Goal: Information Seeking & Learning: Learn about a topic

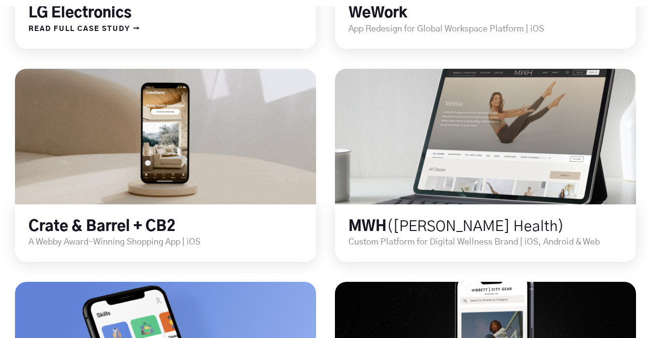
scroll to position [515, 0]
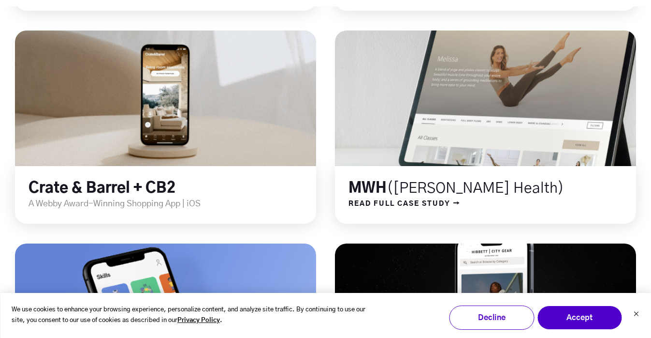
click at [398, 128] on link at bounding box center [486, 98] width 362 height 163
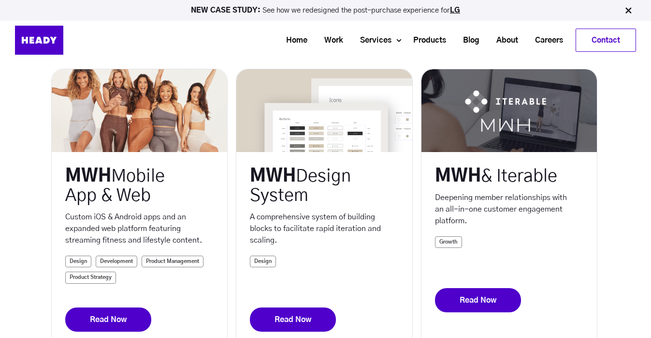
scroll to position [197, 0]
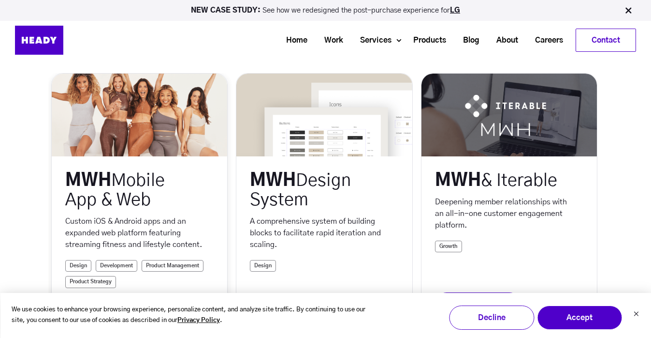
click at [139, 102] on link at bounding box center [140, 115] width 176 height 83
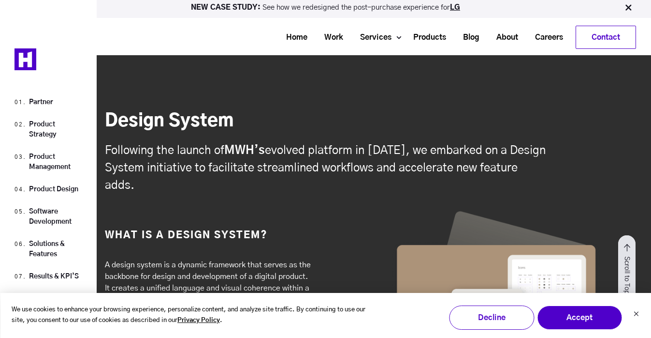
scroll to position [6063, 0]
